Goal: Task Accomplishment & Management: Use online tool/utility

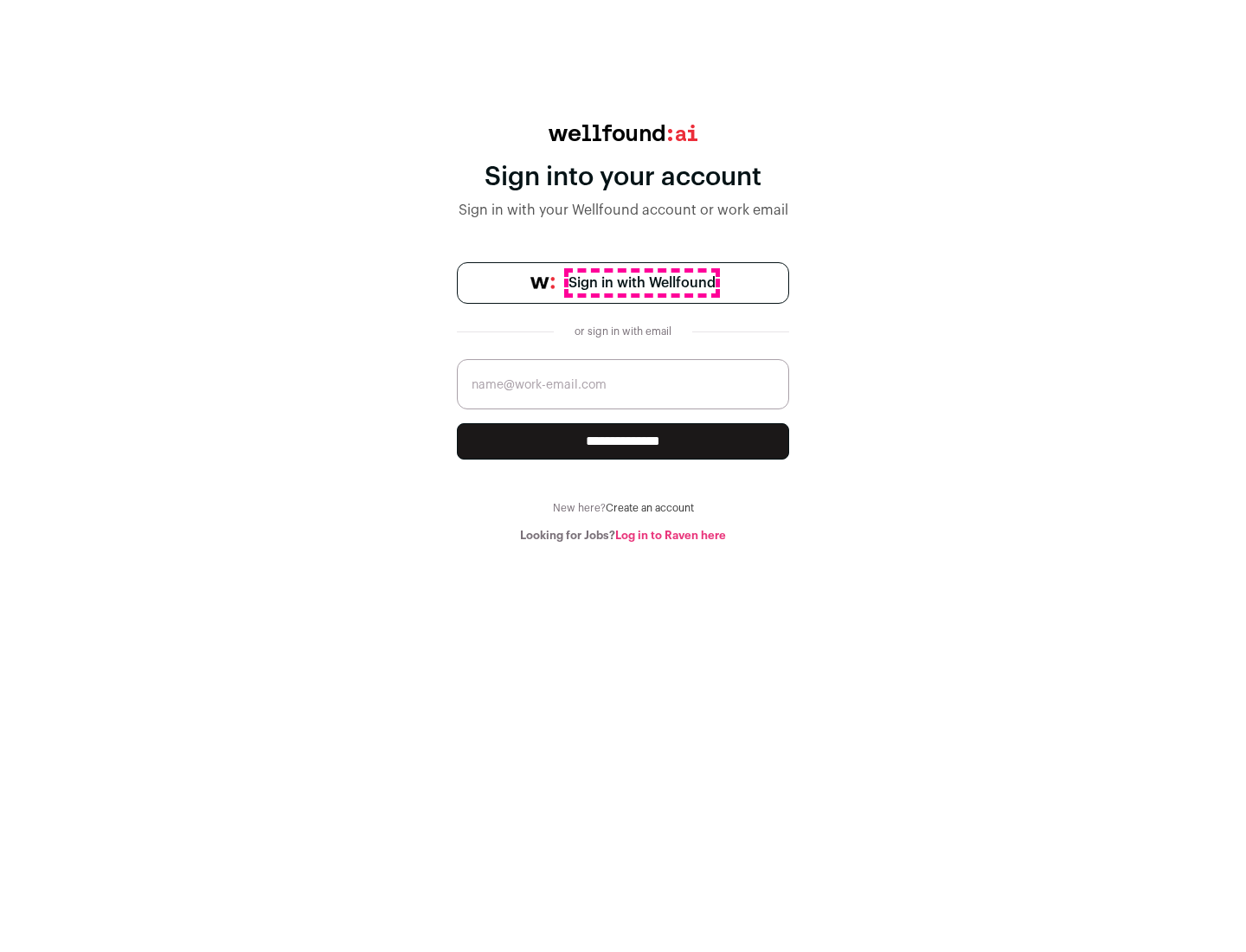
click at [641, 283] on span "Sign in with Wellfound" at bounding box center [642, 283] width 147 height 21
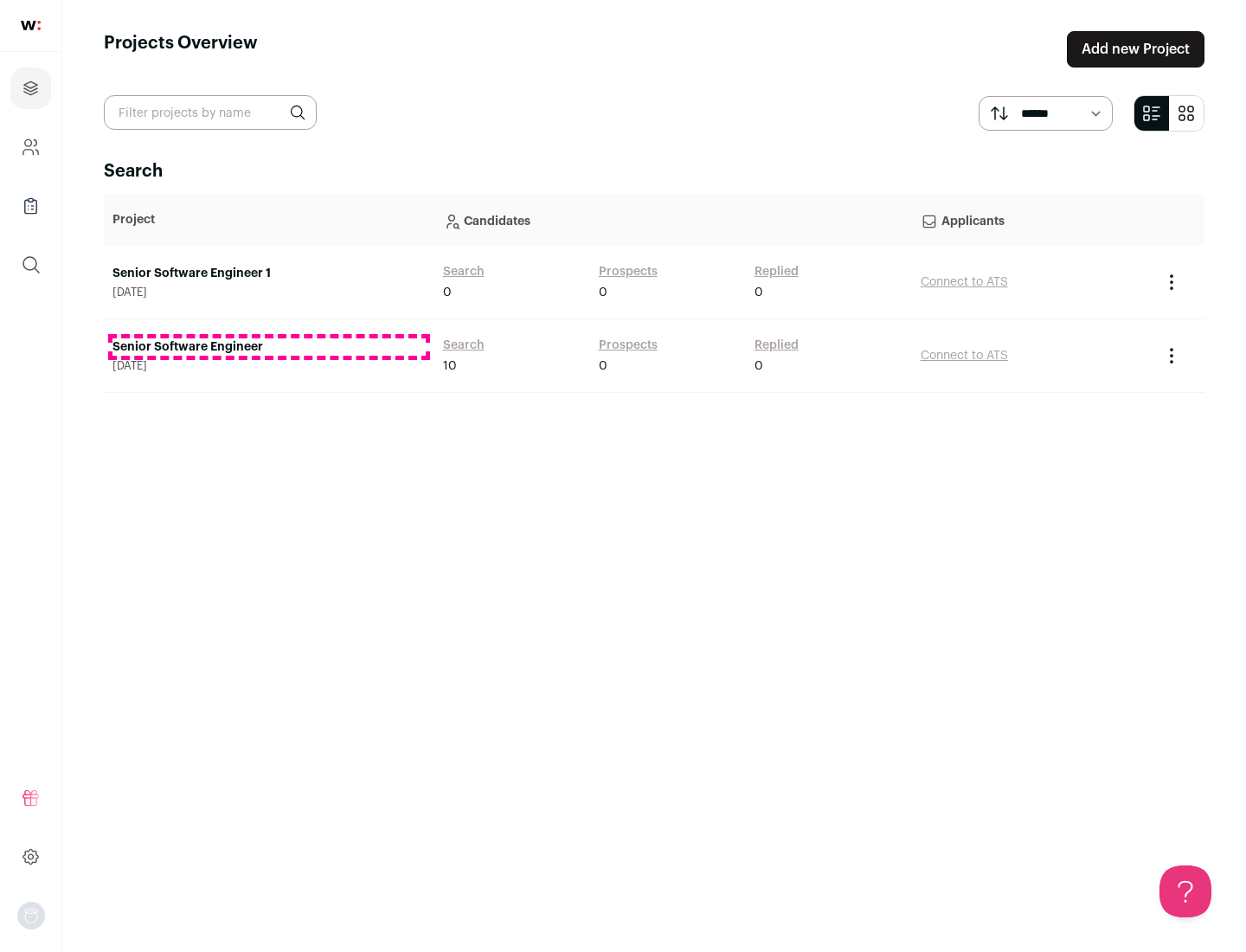
click at [268, 347] on link "Senior Software Engineer" at bounding box center [269, 347] width 313 height 17
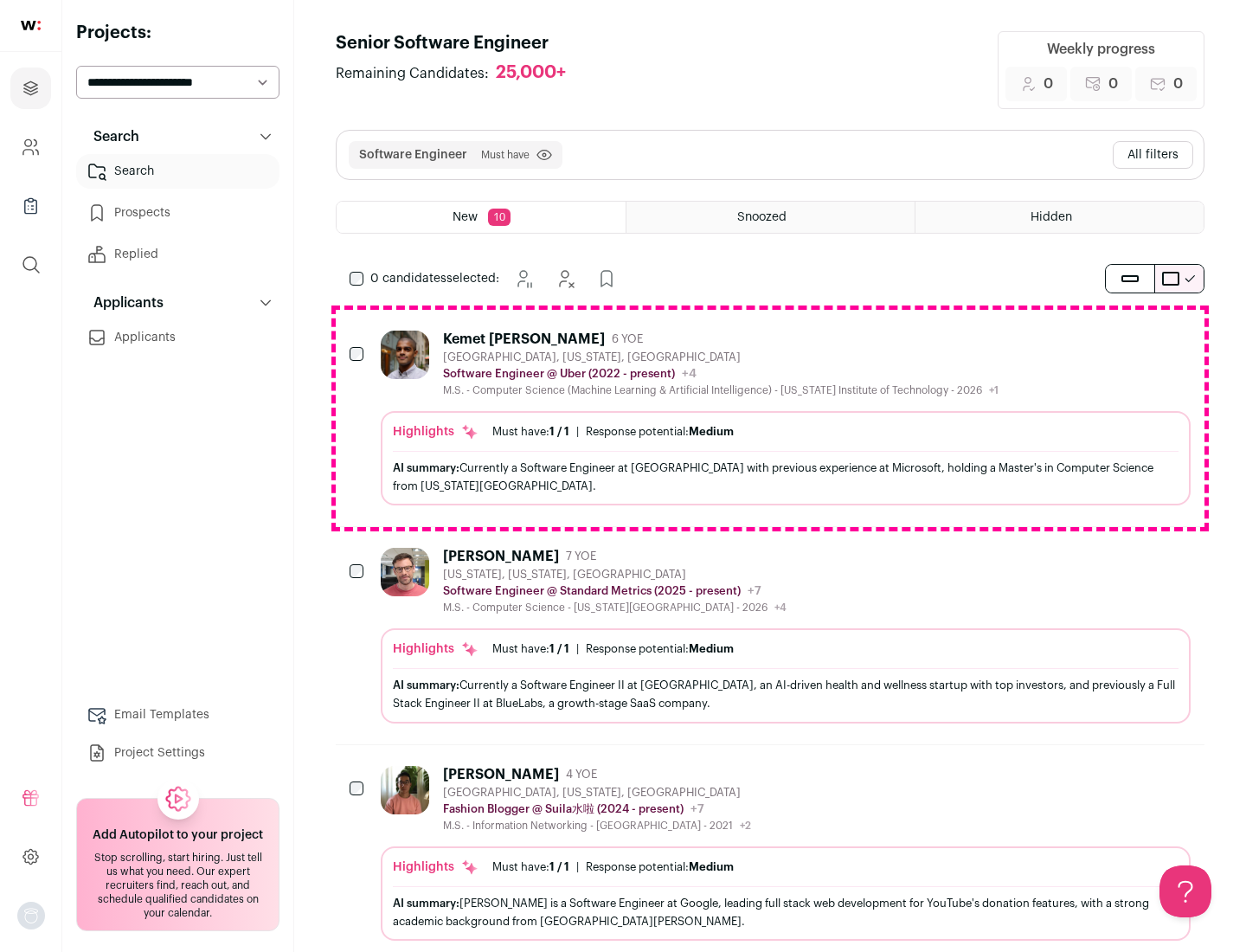
click at [771, 418] on div "Highlights Must have: 1 / 1 How many must haves have been fulfilled? | Response…" at bounding box center [786, 457] width 810 height 95
